Goal: Task Accomplishment & Management: Manage account settings

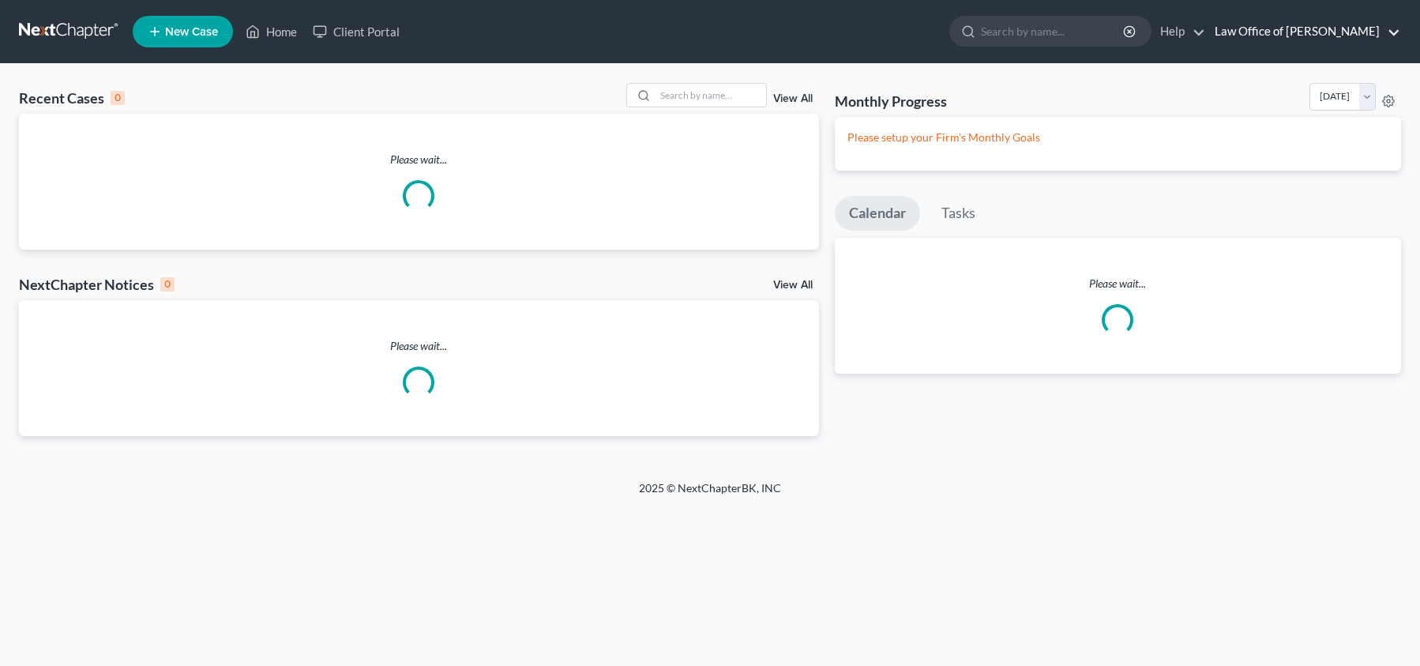
click at [1313, 36] on link "Law Office of [PERSON_NAME]" at bounding box center [1303, 31] width 193 height 28
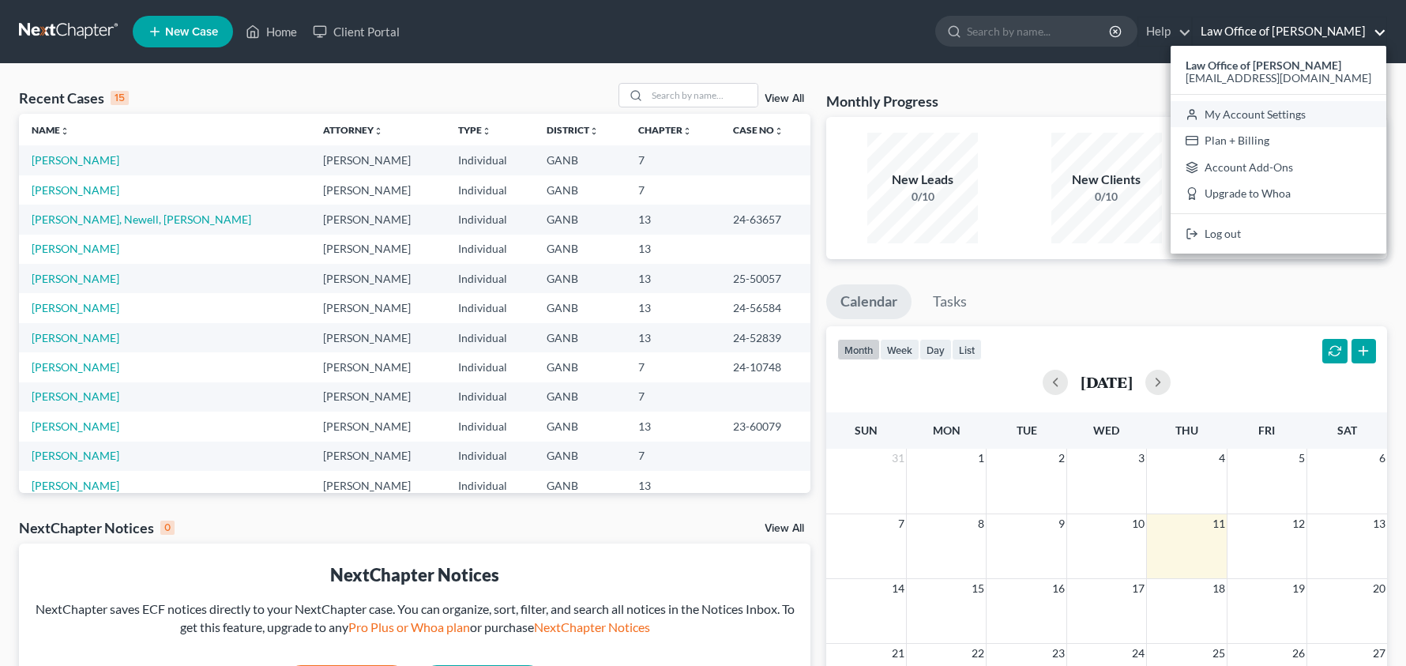
click at [1278, 118] on link "My Account Settings" at bounding box center [1278, 114] width 216 height 27
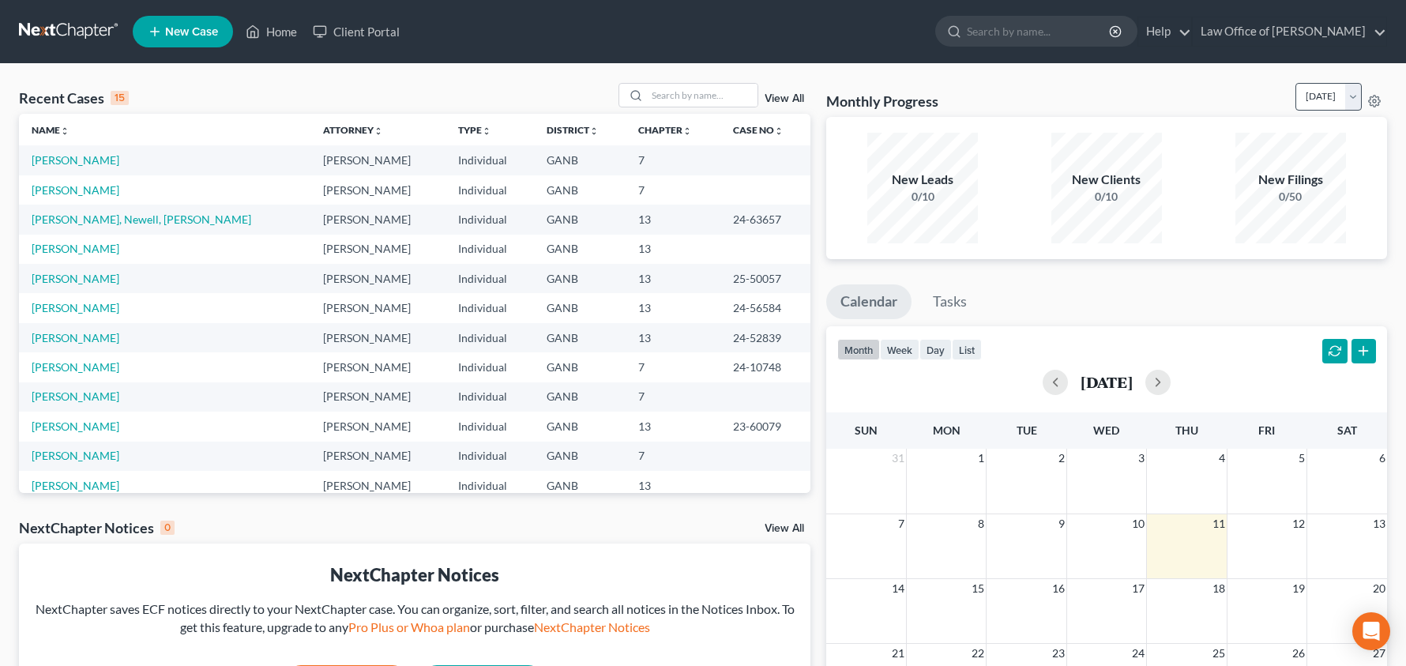
select select "24"
select select "10"
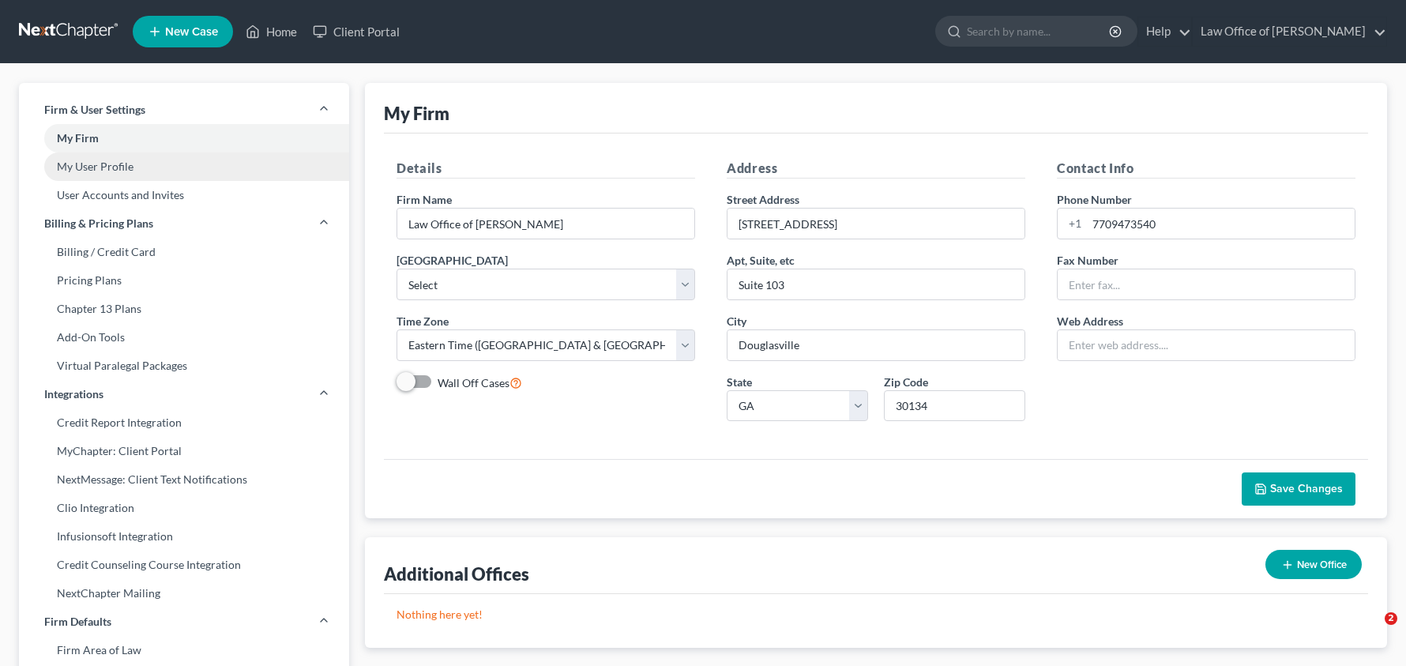
click at [94, 165] on link "My User Profile" at bounding box center [184, 166] width 330 height 28
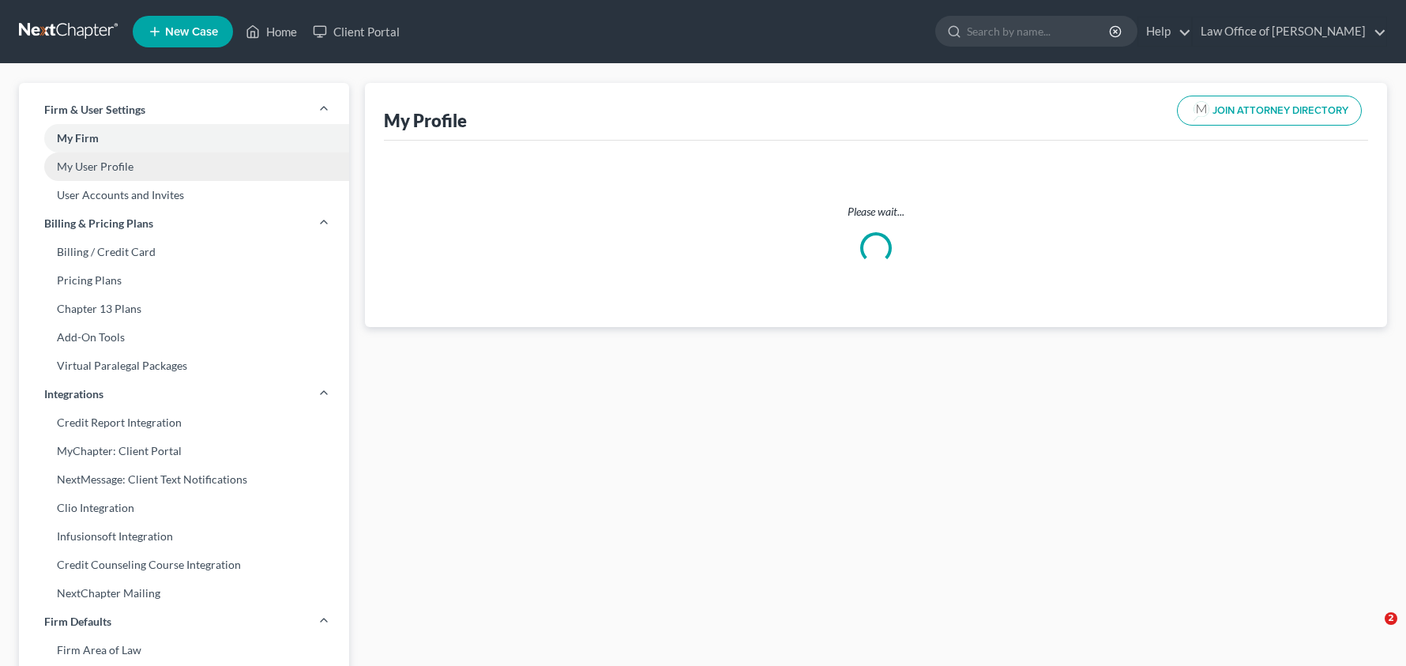
select select "10"
select select "19"
select select "attorney"
select select "0"
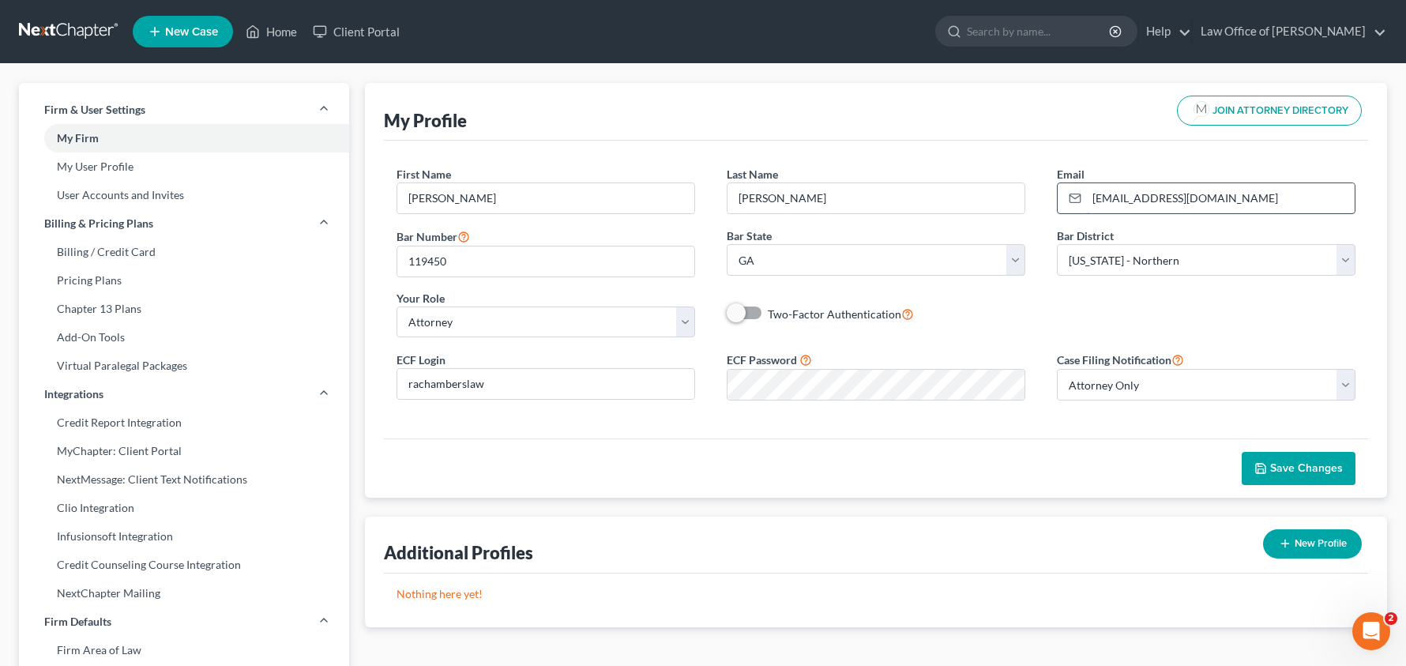
click at [1192, 197] on input "[EMAIL_ADDRESS][DOMAIN_NAME]" at bounding box center [1221, 198] width 268 height 30
click at [1194, 198] on input "[EMAIL_ADDRESS][DOMAIN_NAME]" at bounding box center [1221, 198] width 268 height 30
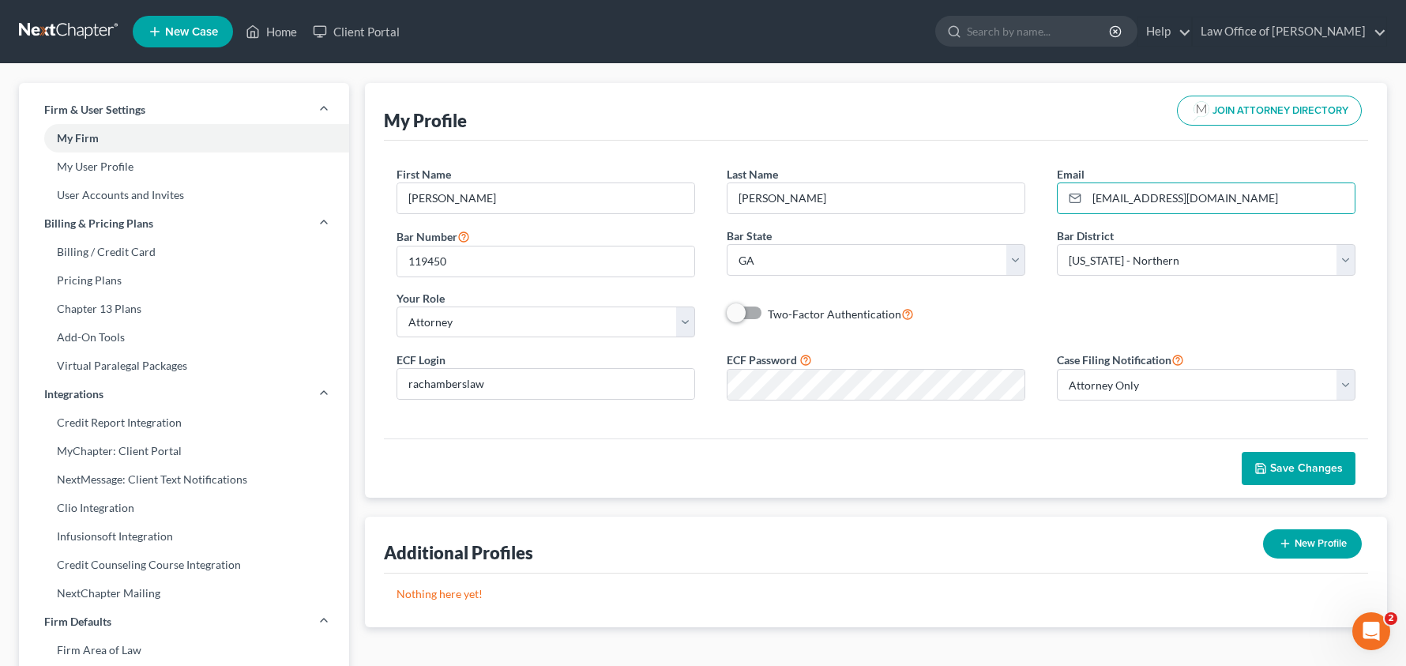
click at [967, 470] on div "Save Changes" at bounding box center [876, 467] width 984 height 59
click at [1189, 202] on input "[EMAIL_ADDRESS][DOMAIN_NAME]" at bounding box center [1221, 198] width 268 height 30
type input "[EMAIL_ADDRESS][DOMAIN_NAME]"
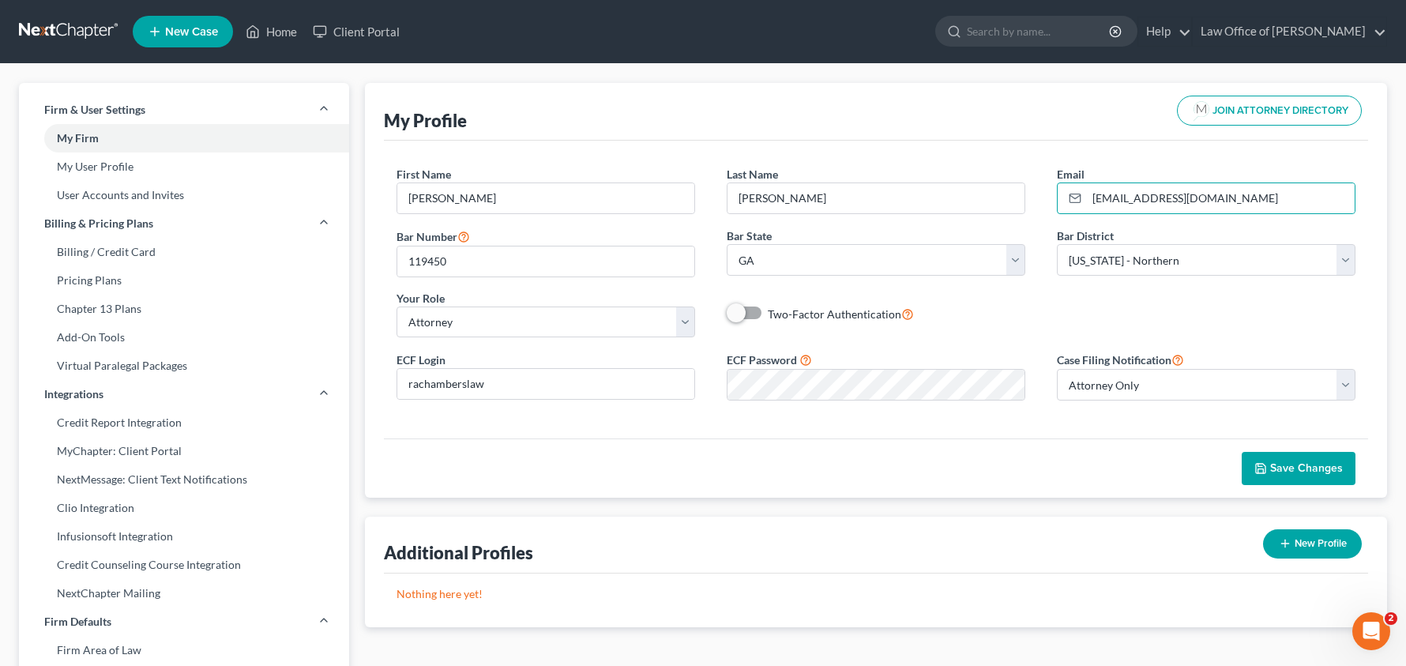
click at [1305, 471] on span "Save Changes" at bounding box center [1306, 467] width 73 height 13
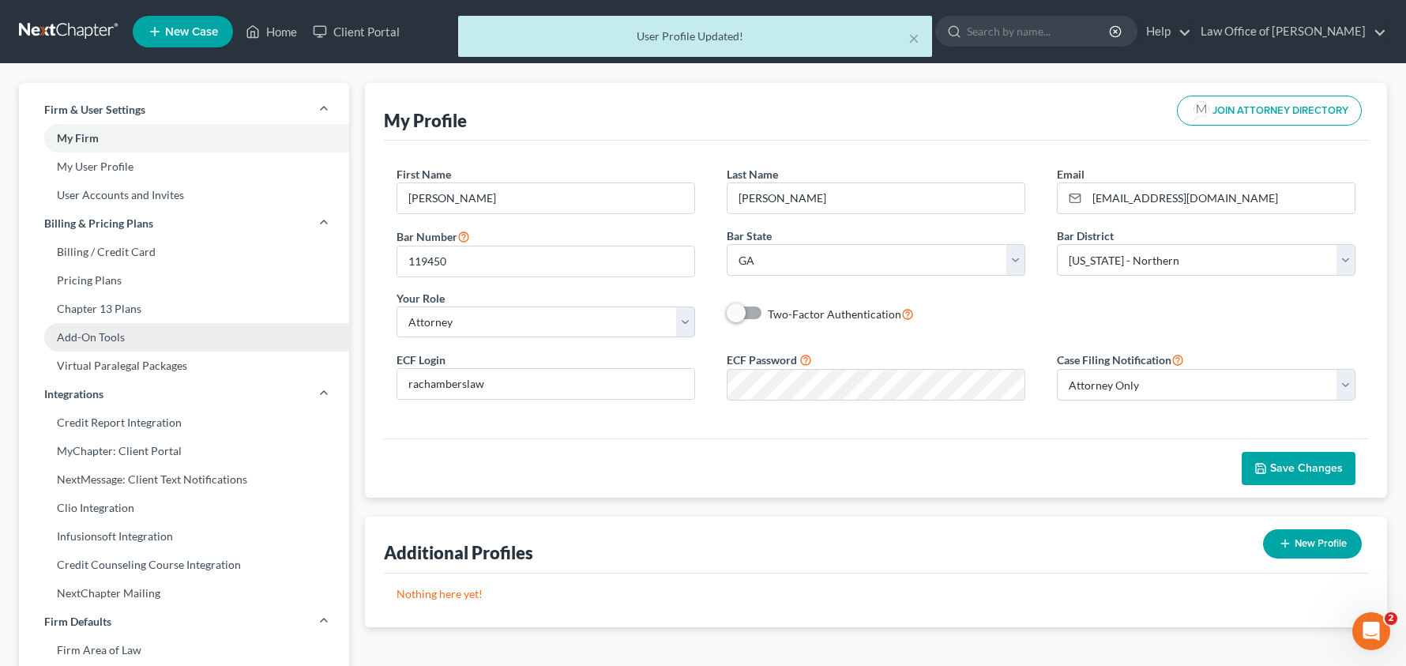
click at [116, 328] on link "Add-On Tools" at bounding box center [184, 337] width 330 height 28
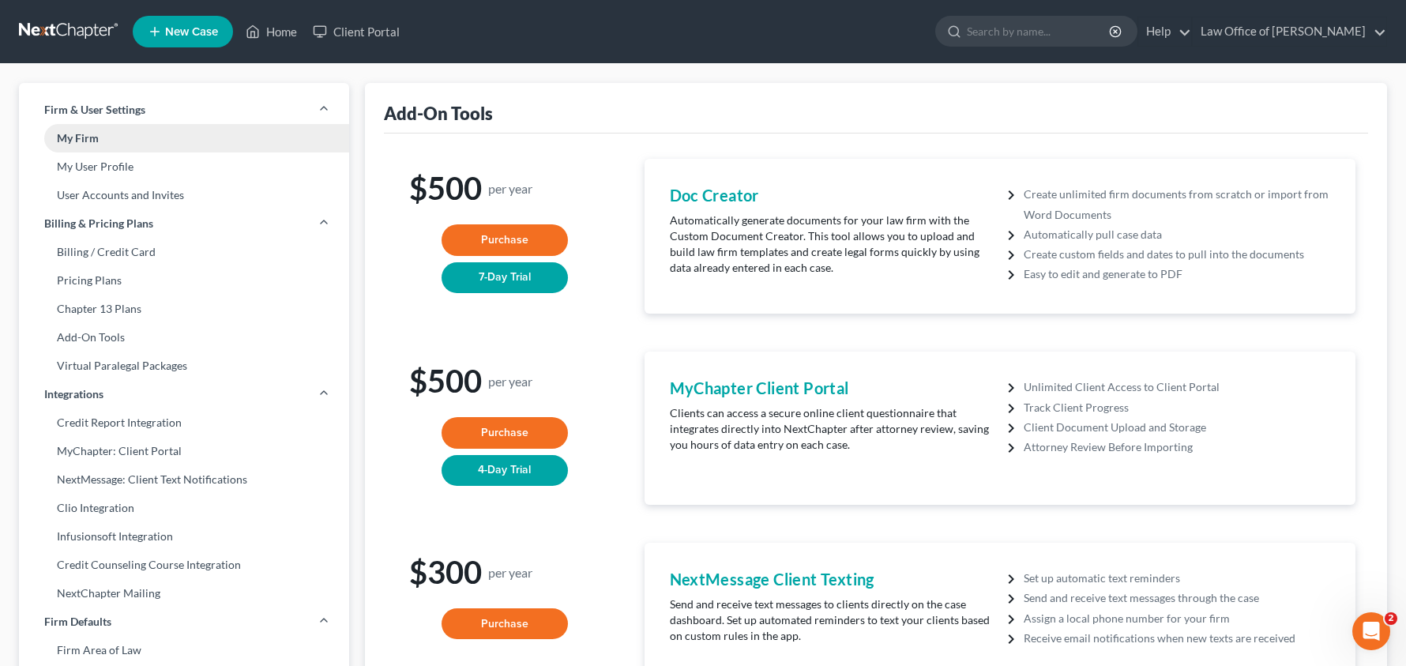
click at [102, 146] on link "My Firm" at bounding box center [184, 138] width 330 height 28
select select "19"
select select "24"
select select "10"
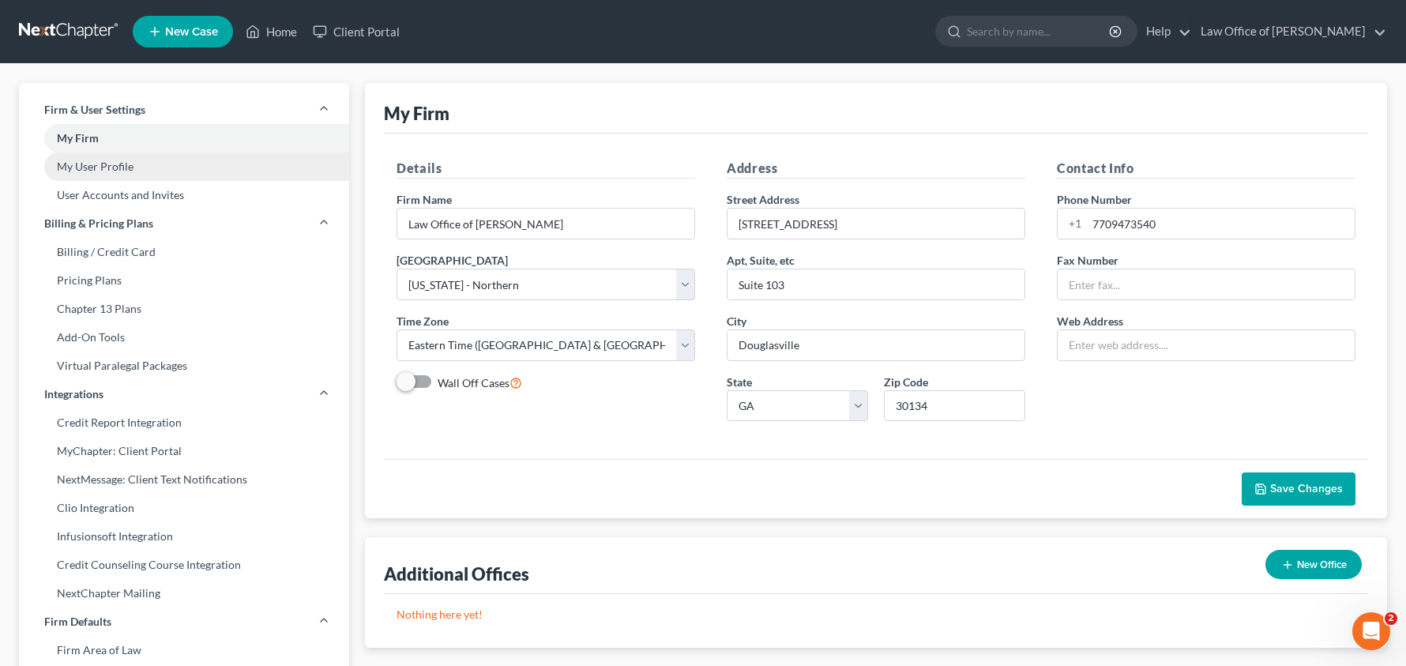
click at [115, 172] on link "My User Profile" at bounding box center [184, 166] width 330 height 28
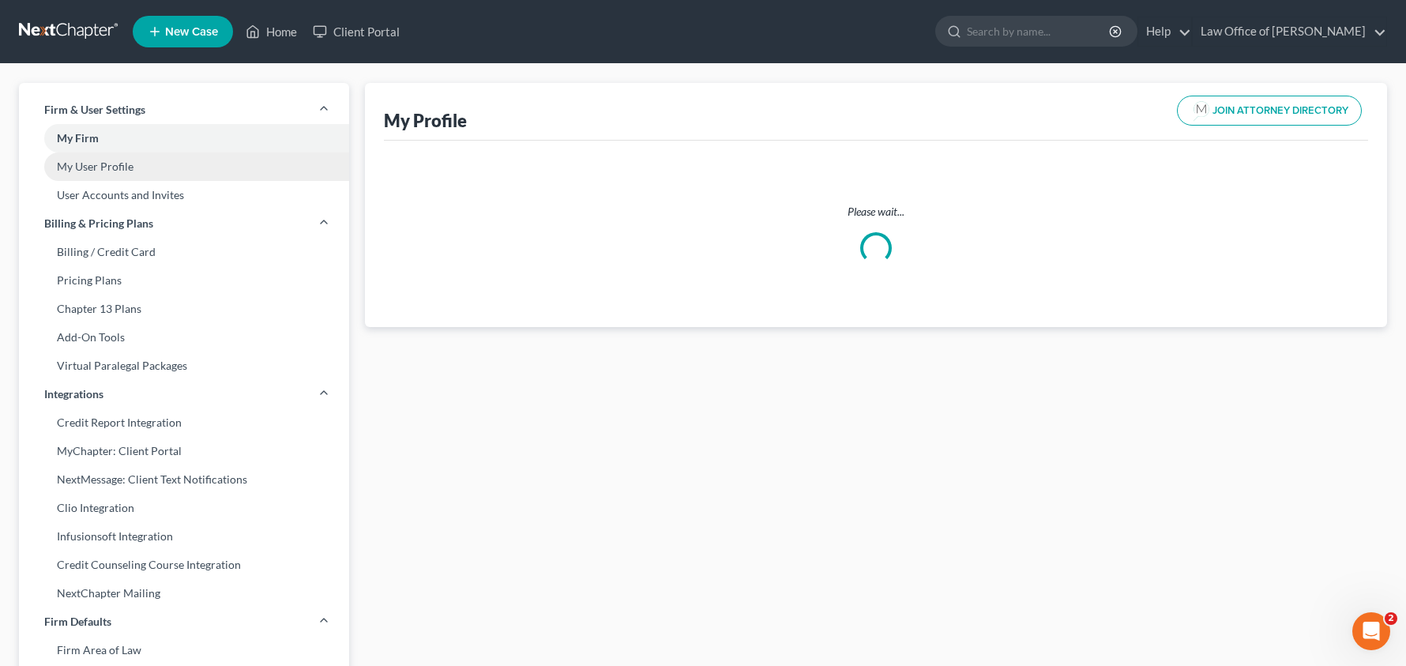
select select "10"
select select "19"
select select "attorney"
select select "0"
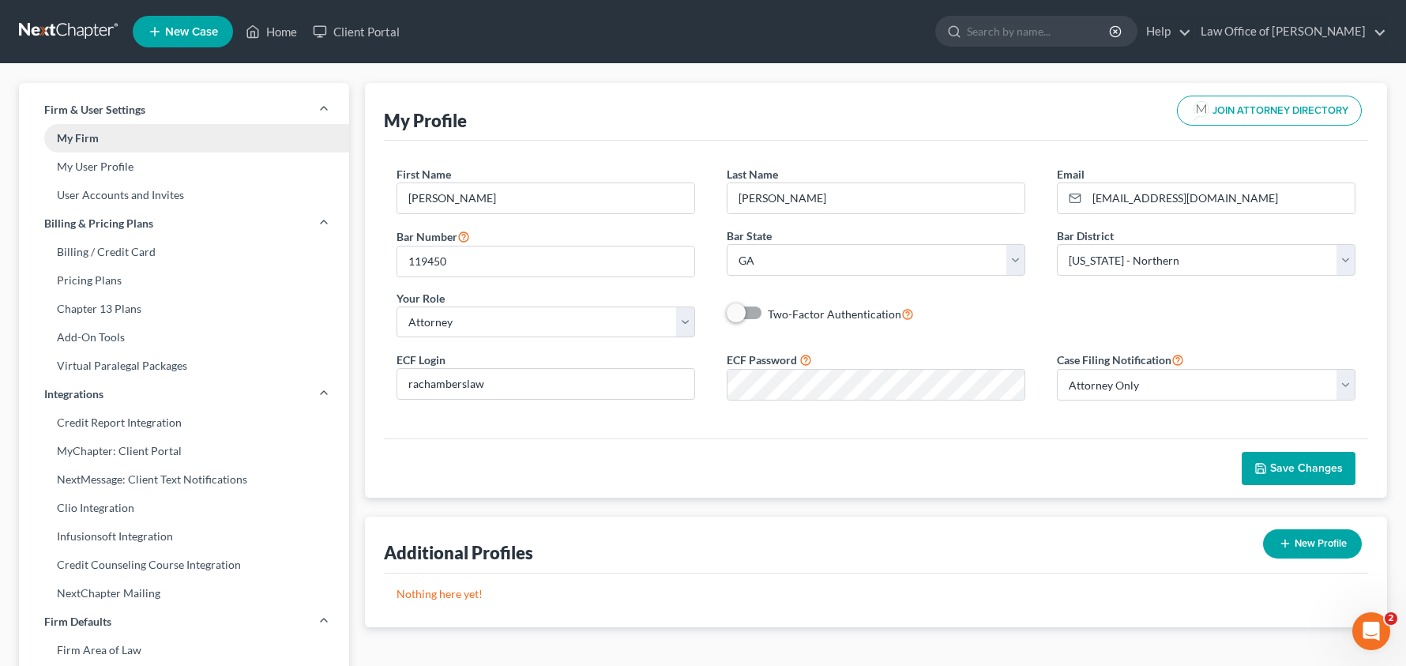
click at [85, 141] on link "My Firm" at bounding box center [184, 138] width 330 height 28
select select "19"
select select "24"
select select "10"
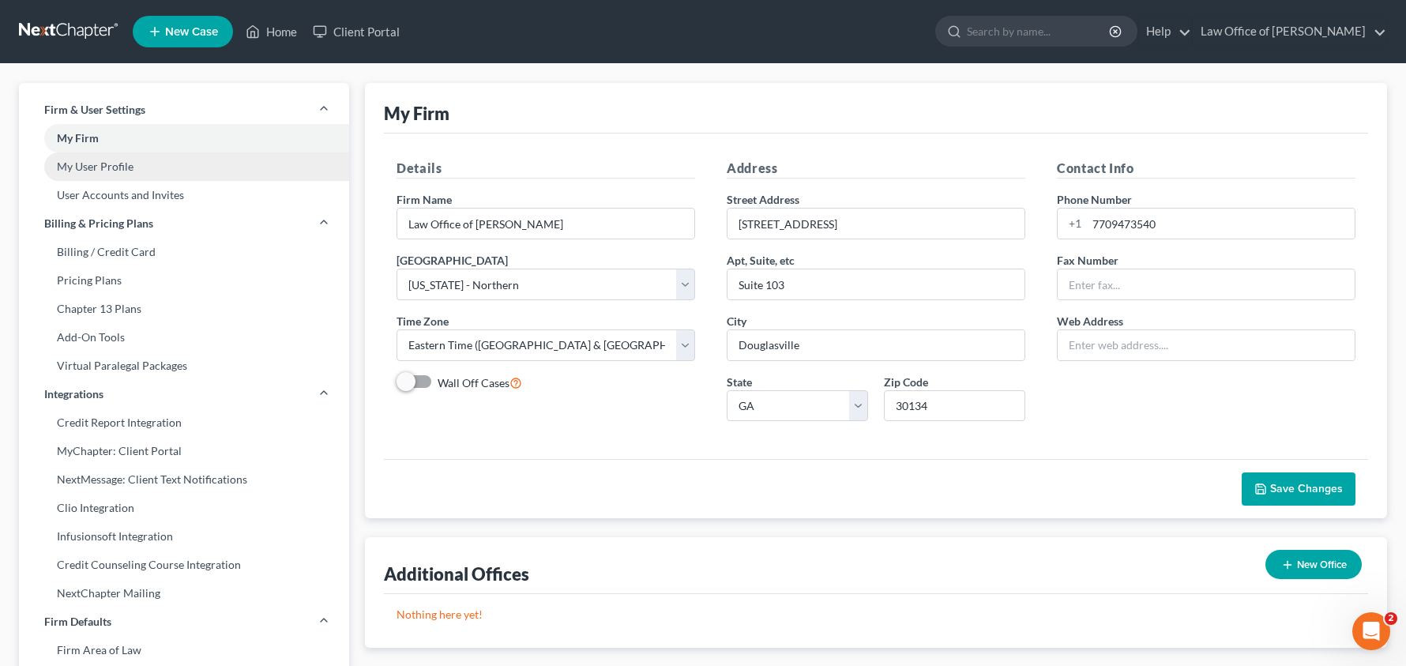
click at [89, 161] on link "My User Profile" at bounding box center [184, 166] width 330 height 28
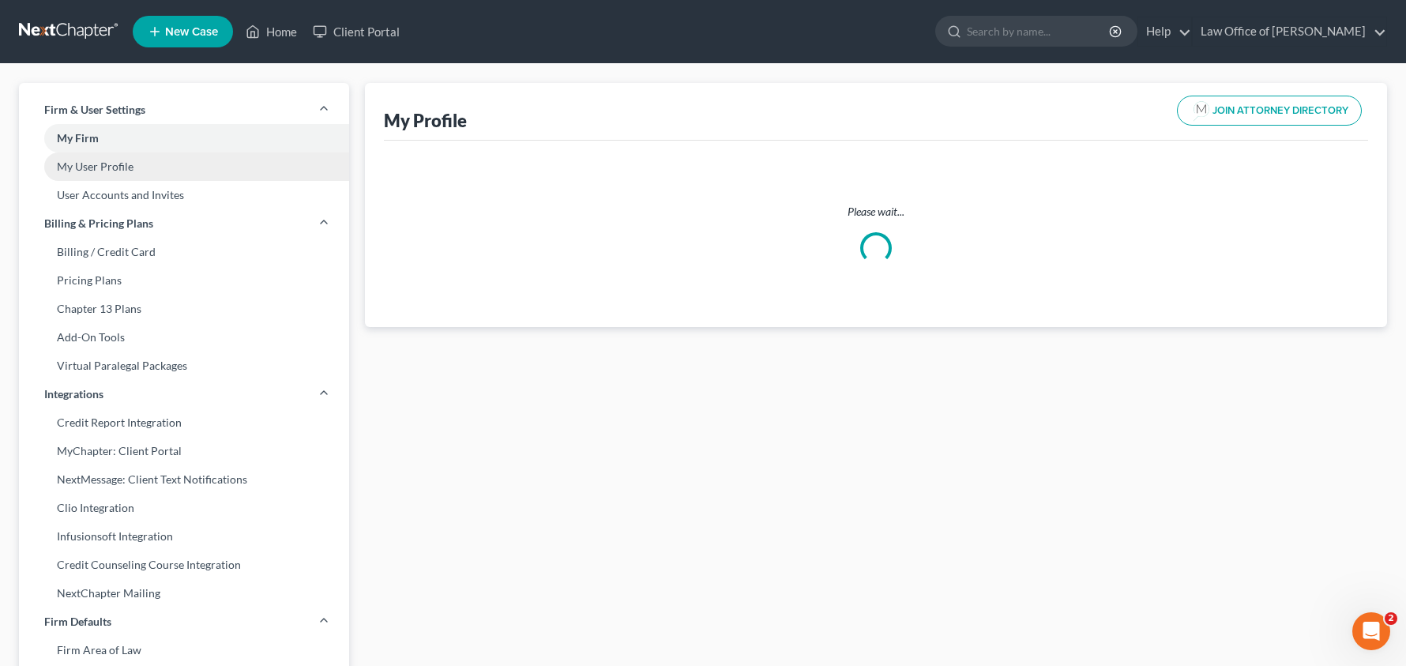
select select "10"
select select "19"
select select "attorney"
select select "0"
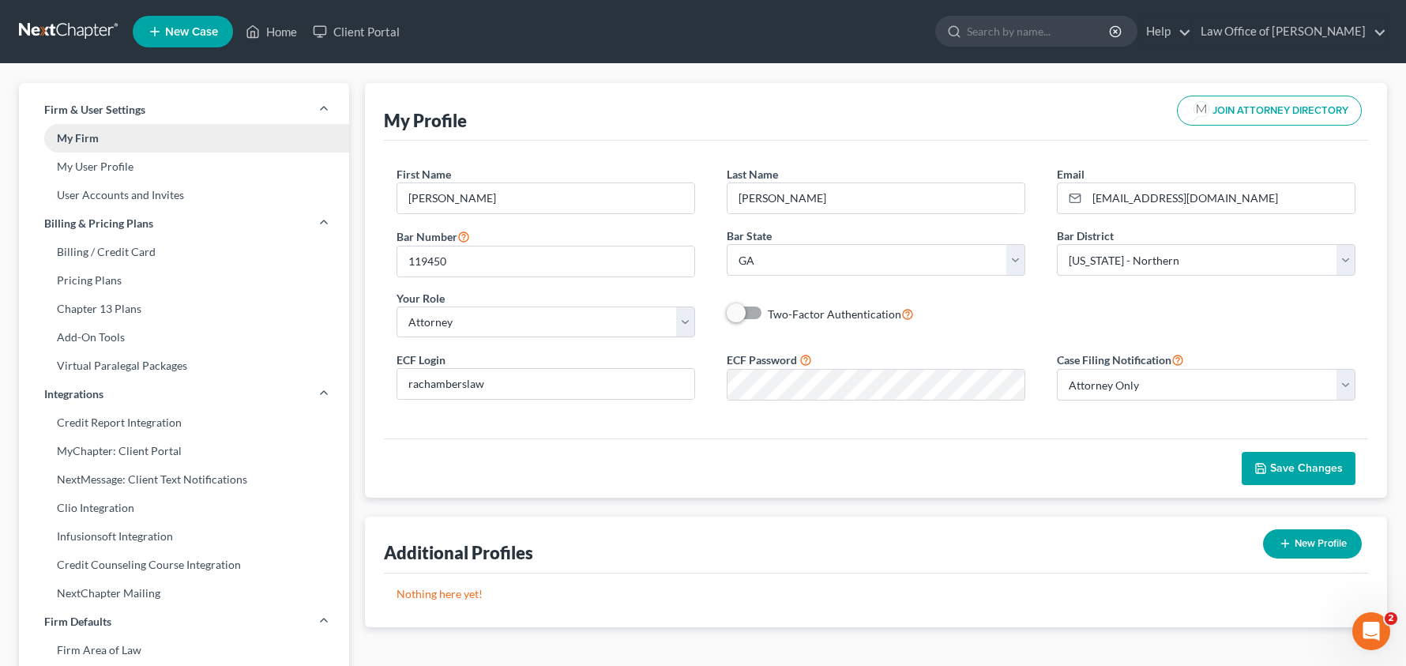
click at [122, 146] on link "My Firm" at bounding box center [184, 138] width 330 height 28
select select "19"
select select "24"
select select "10"
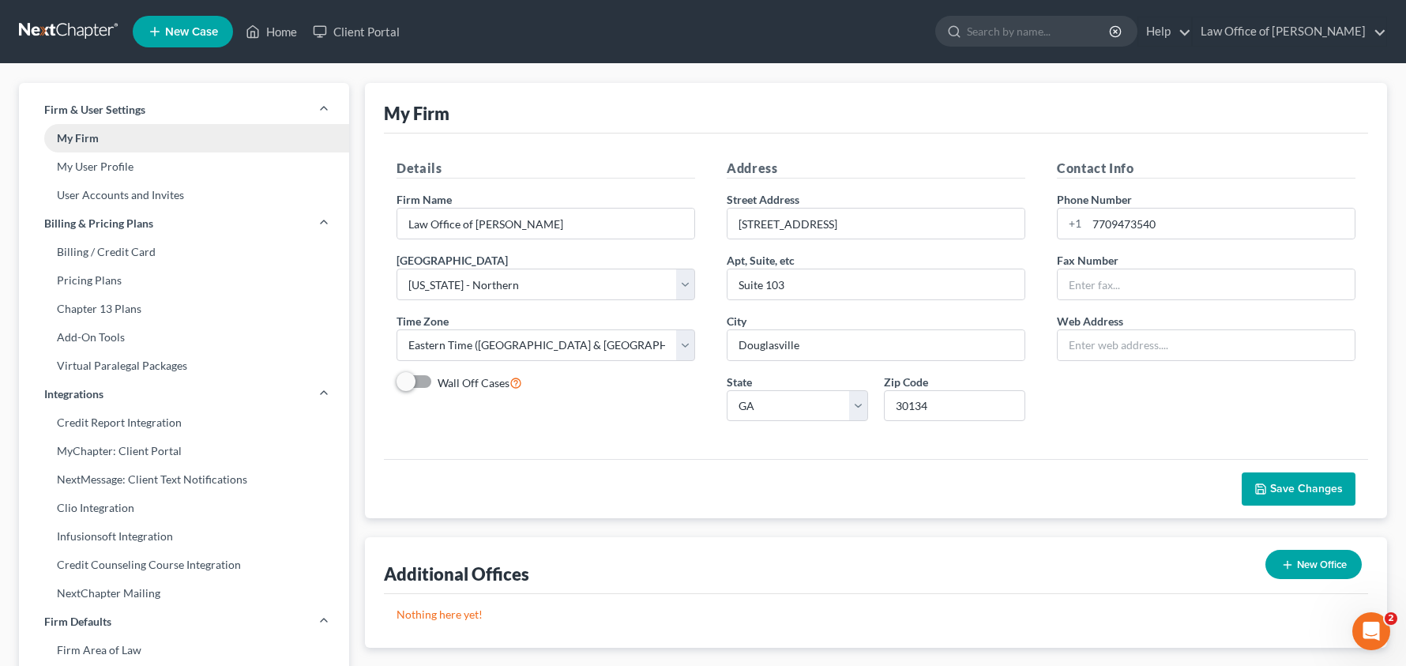
click at [122, 146] on link "My Firm" at bounding box center [184, 138] width 330 height 28
click at [116, 163] on link "My User Profile" at bounding box center [184, 166] width 330 height 28
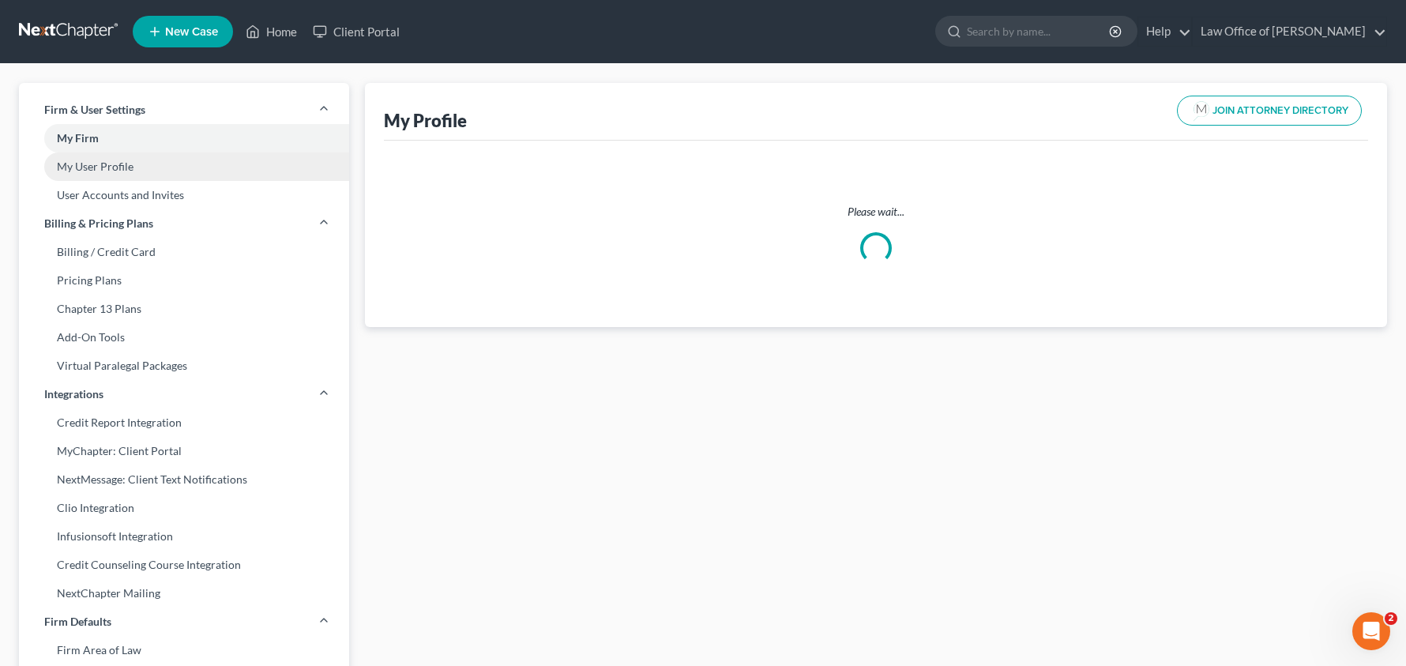
select select "10"
select select "19"
select select "attorney"
select select "0"
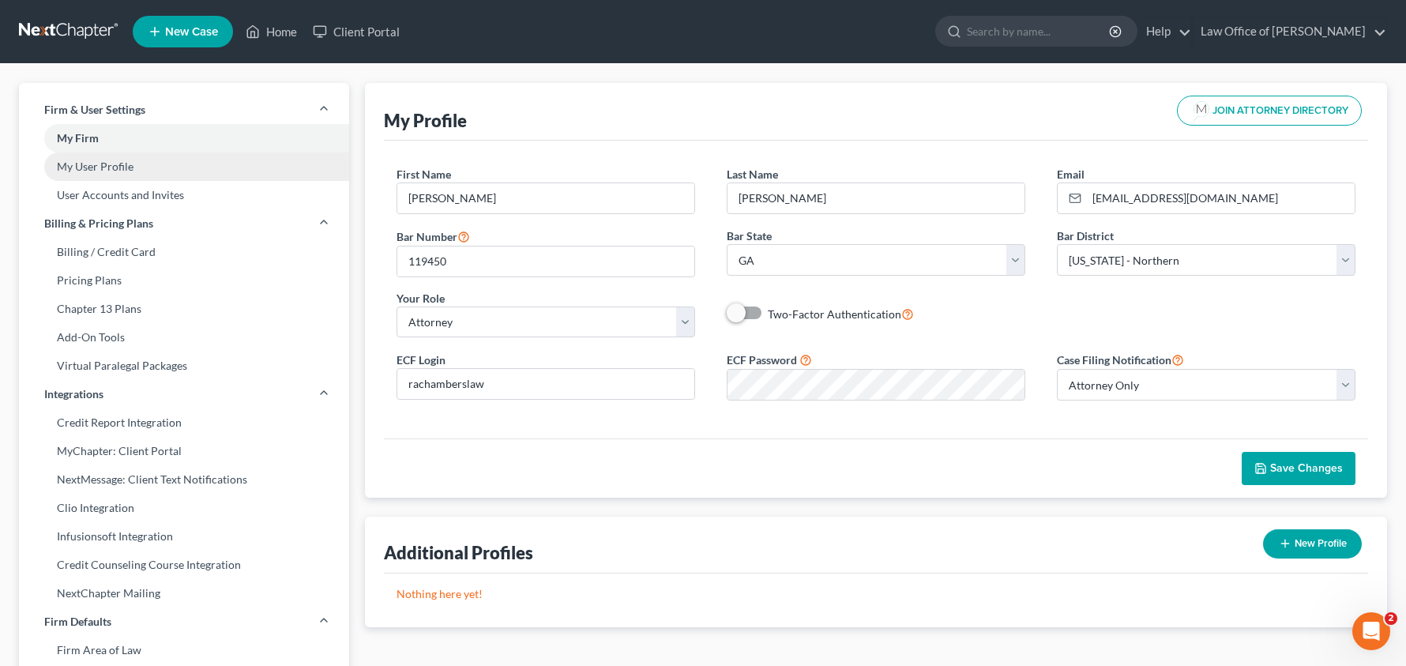
click at [106, 165] on link "My User Profile" at bounding box center [184, 166] width 330 height 28
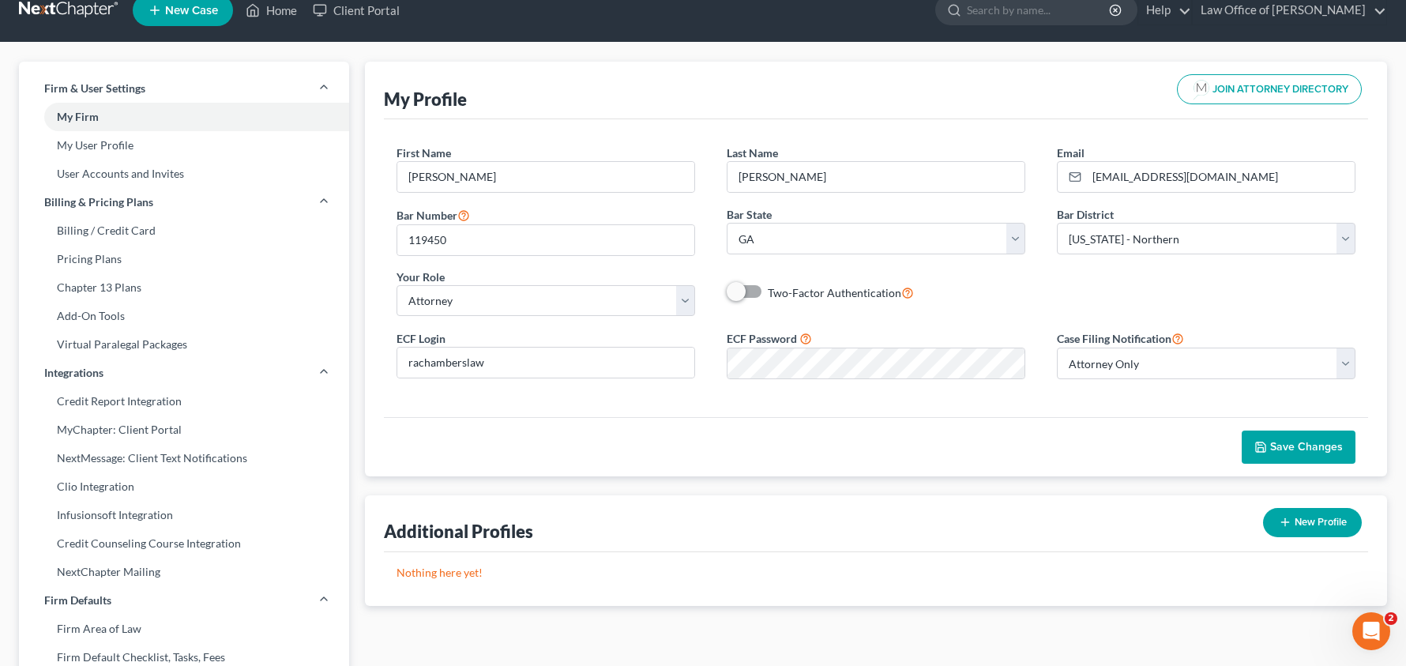
scroll to position [18, 0]
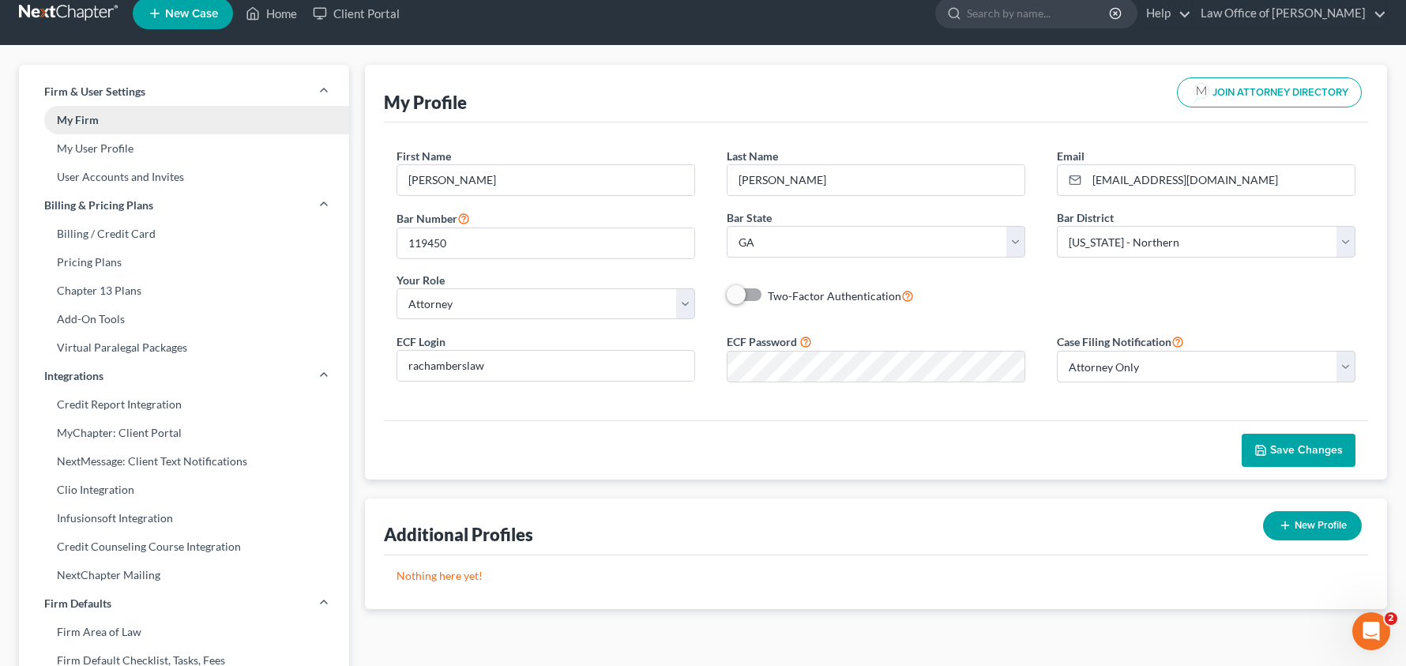
click at [120, 115] on link "My Firm" at bounding box center [184, 120] width 330 height 28
select select "19"
select select "24"
select select "10"
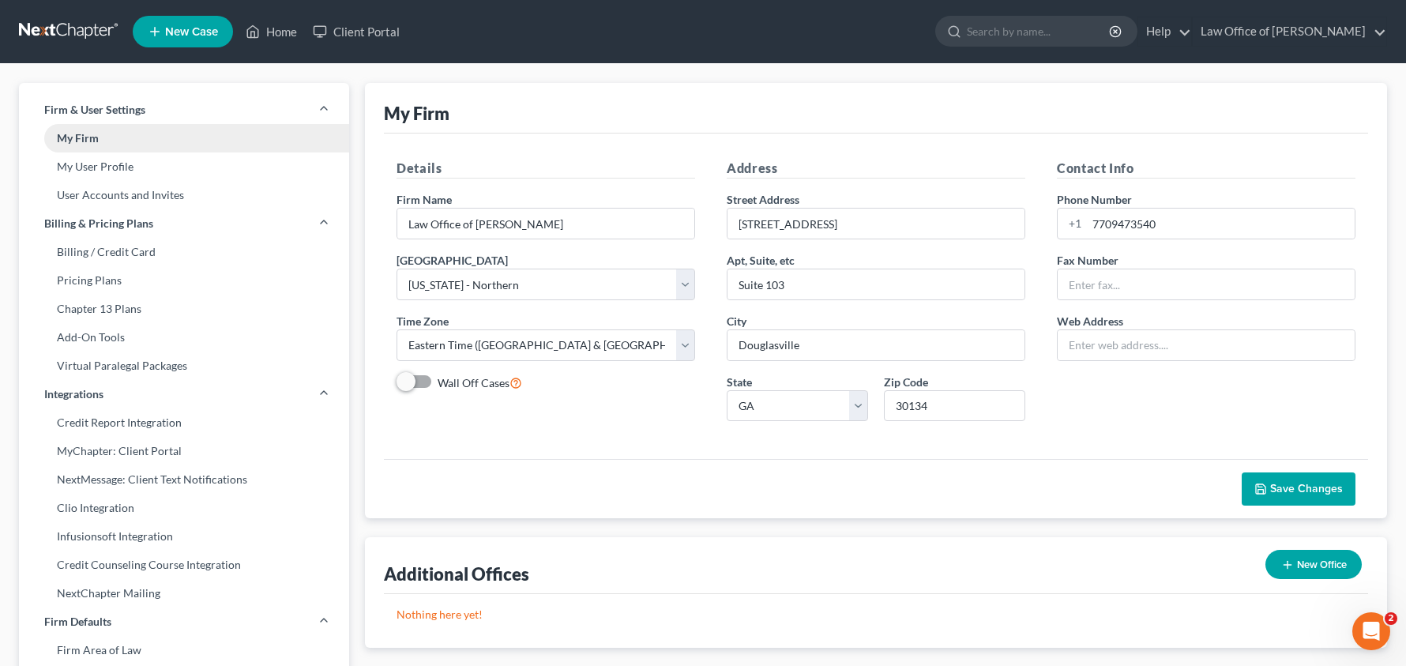
click at [119, 148] on link "My Firm" at bounding box center [184, 138] width 330 height 28
click at [108, 193] on link "User Accounts and Invites" at bounding box center [184, 195] width 330 height 28
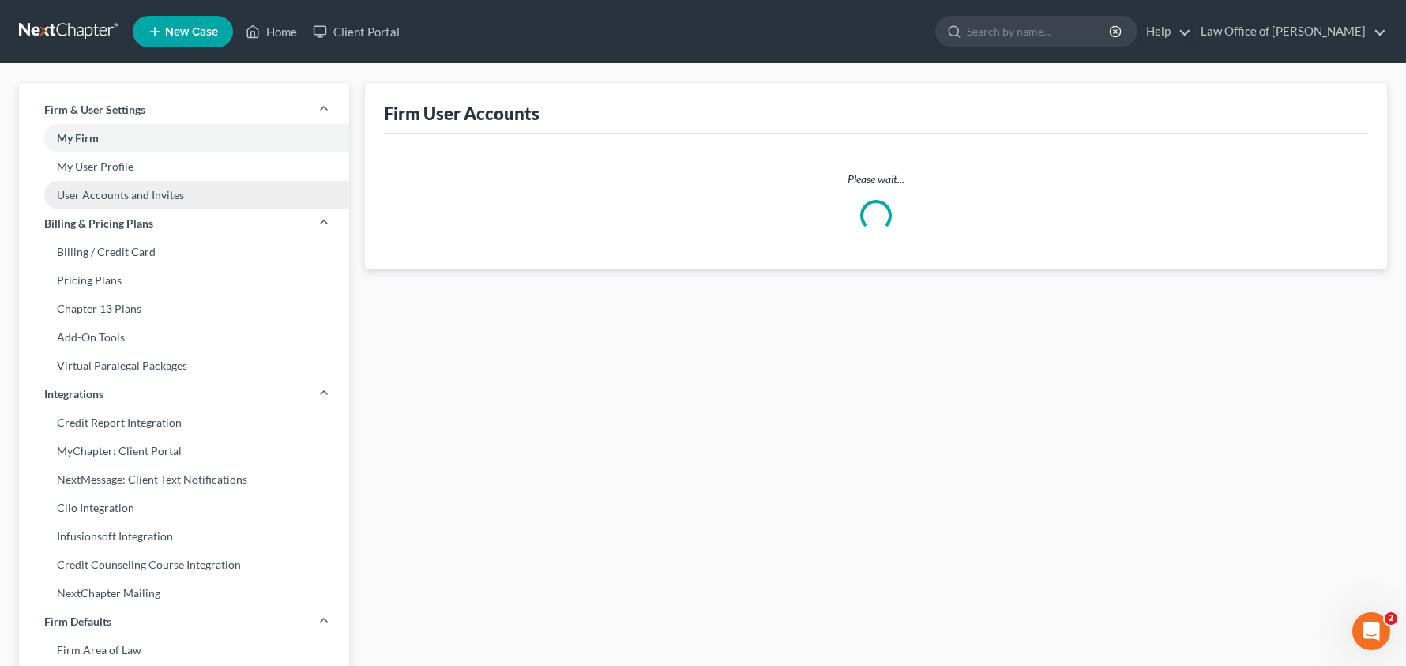
select select "0"
